Goal: Information Seeking & Learning: Get advice/opinions

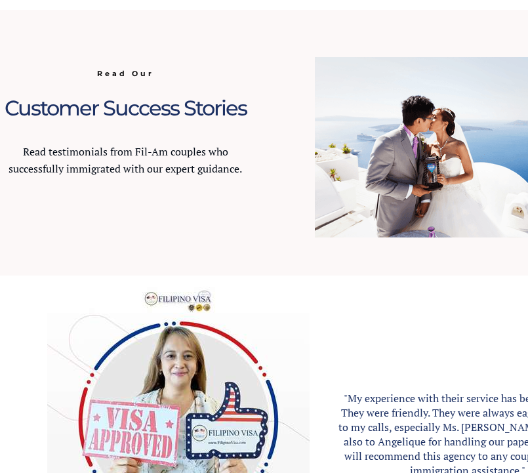
scroll to position [1249, 0]
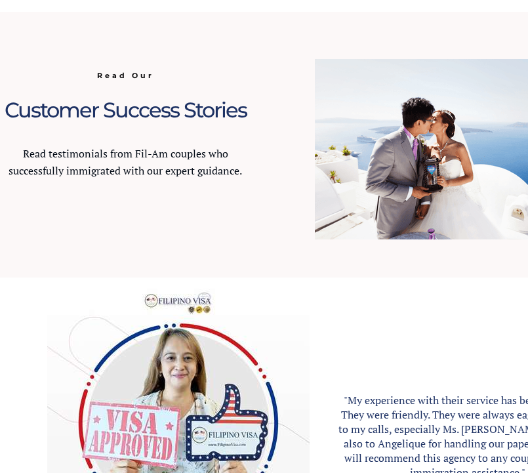
click at [166, 108] on span "Customer Success Stories" at bounding box center [126, 110] width 242 height 26
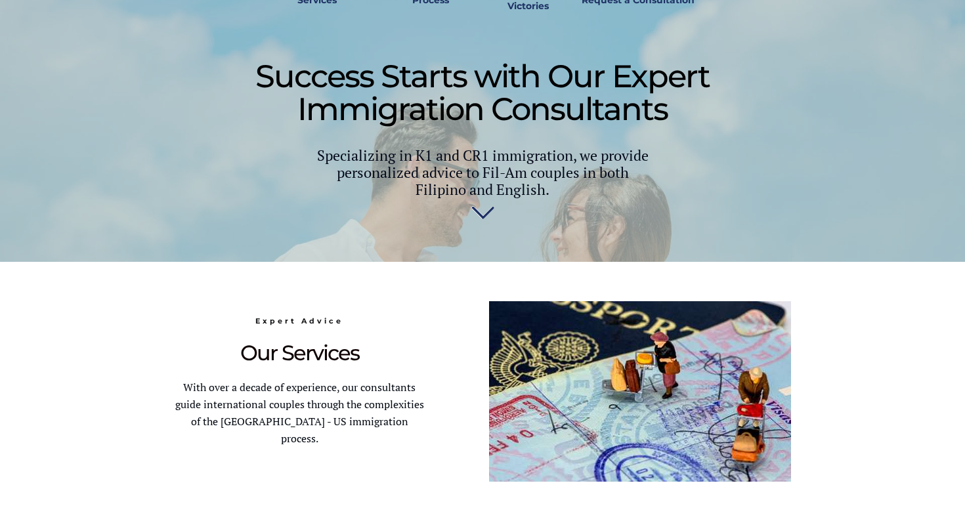
scroll to position [468, 0]
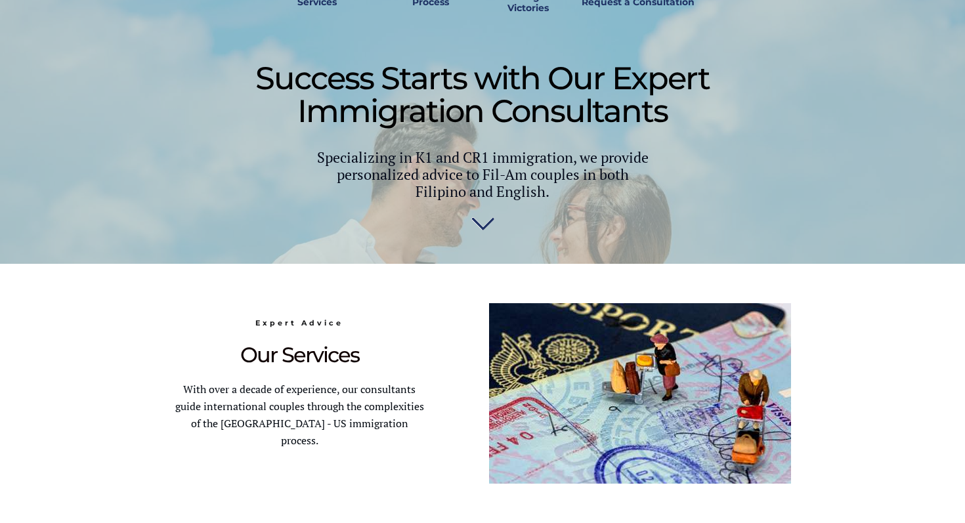
click at [484, 211] on img at bounding box center [482, 220] width 23 height 26
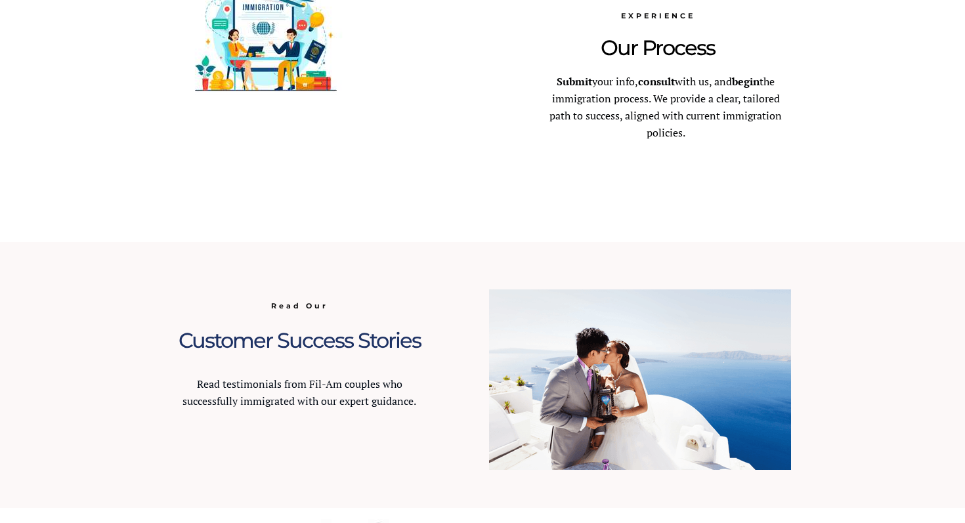
scroll to position [1121, 0]
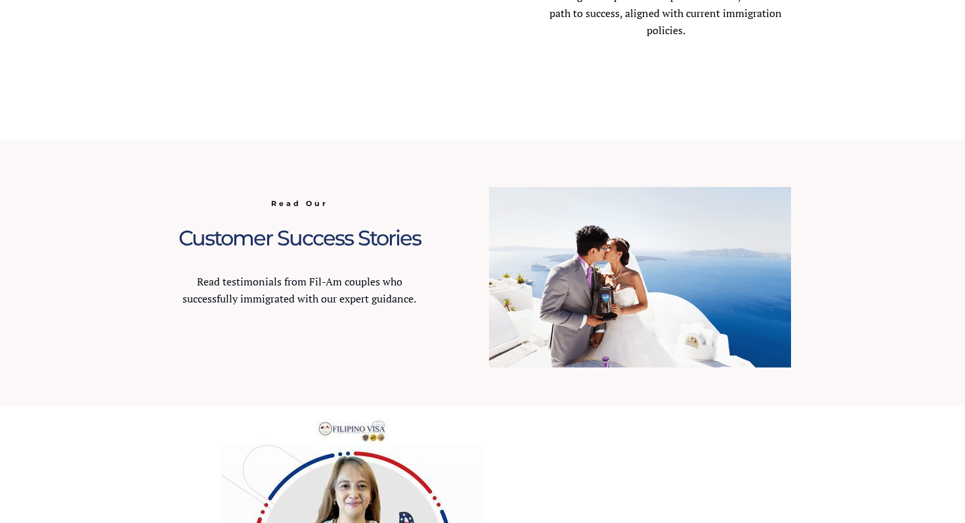
click at [346, 236] on span "Customer Success Stories" at bounding box center [299, 238] width 242 height 26
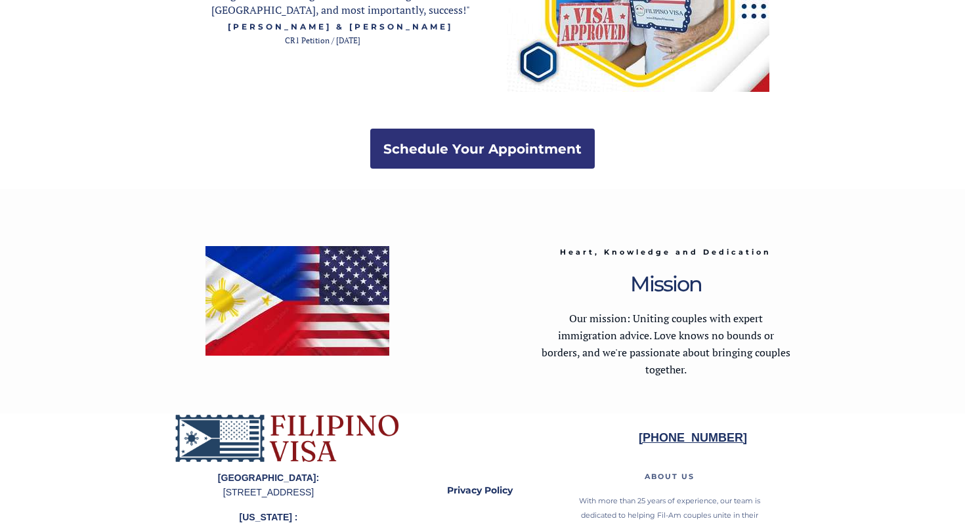
scroll to position [2632, 0]
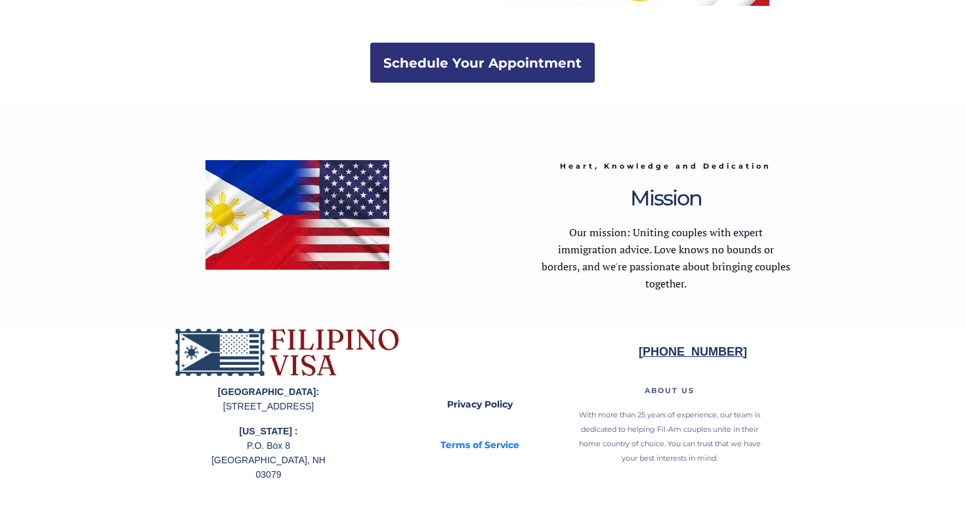
click at [474, 445] on strong "Terms of Service" at bounding box center [479, 445] width 79 height 12
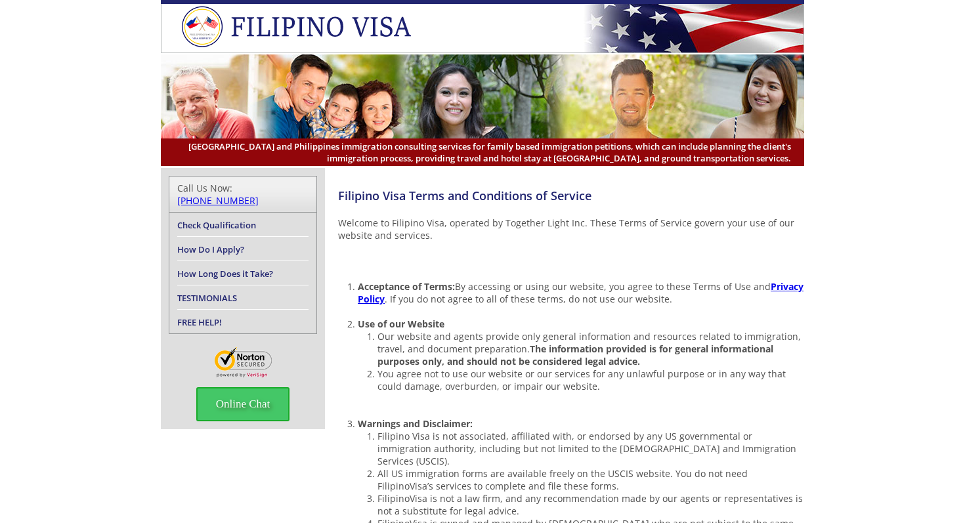
click at [215, 292] on link "TESTIMONIALS" at bounding box center [207, 298] width 60 height 12
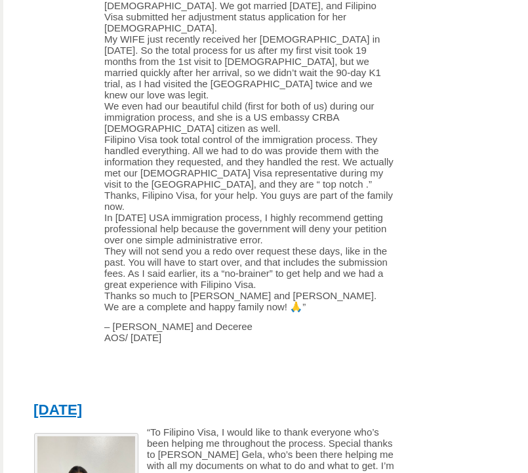
scroll to position [1929, 0]
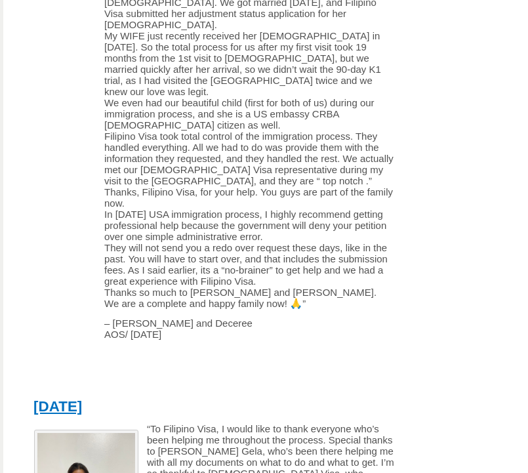
click at [311, 378] on p at bounding box center [214, 372] width 377 height 11
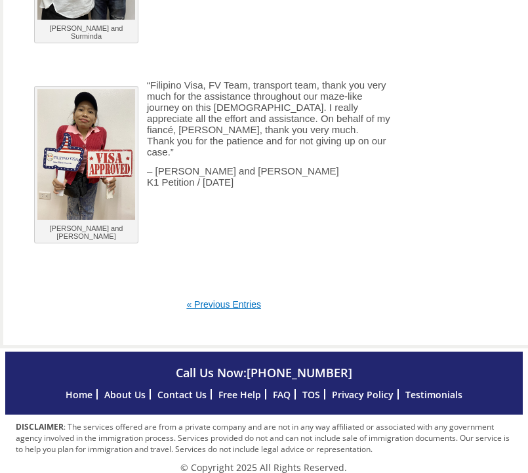
scroll to position [3971, 0]
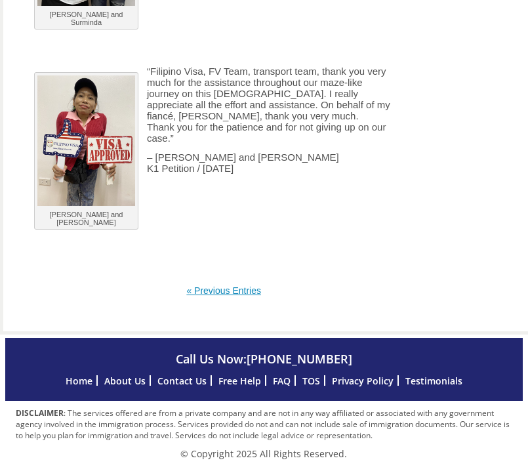
click at [247, 291] on link "« Previous Entries" at bounding box center [223, 290] width 75 height 10
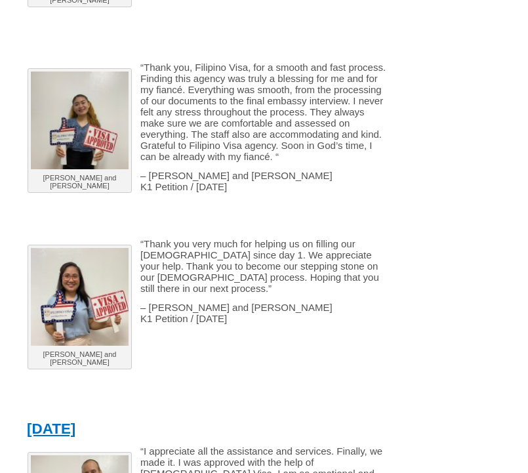
scroll to position [1877, 7]
